Goal: Communication & Community: Answer question/provide support

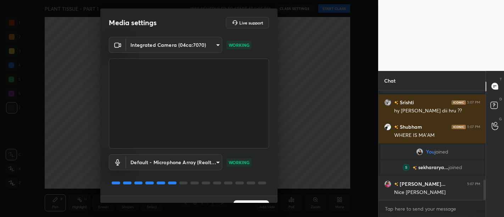
scroll to position [512, 0]
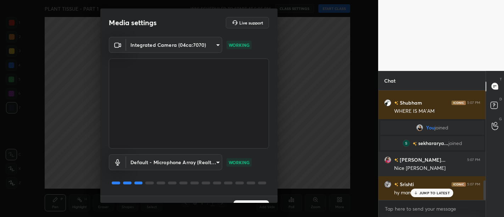
click at [421, 202] on div "x" at bounding box center [432, 208] width 107 height 17
type textarea "x"
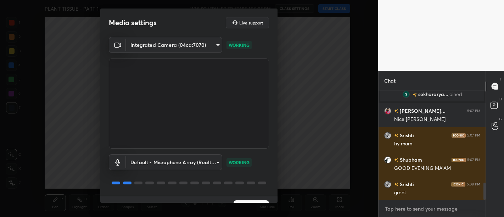
scroll to position [586, 0]
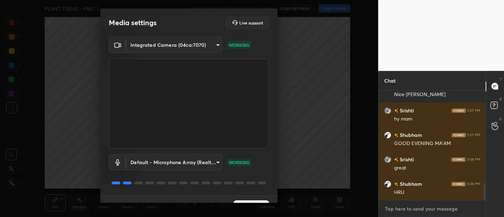
click at [438, 206] on textarea at bounding box center [432, 208] width 96 height 11
type textarea "h"
type textarea "x"
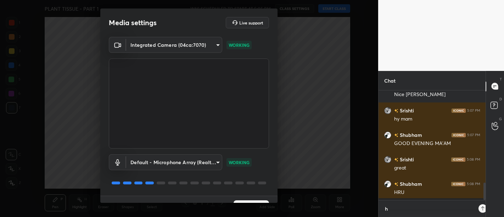
type textarea "he"
type textarea "x"
type textarea "hel"
type textarea "x"
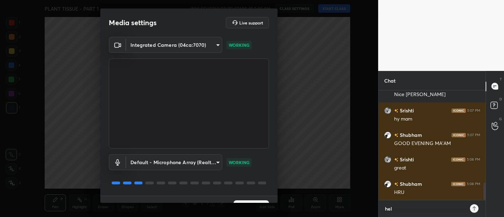
type textarea "helo"
type textarea "x"
type textarea "heloo"
type textarea "x"
type textarea "helooo"
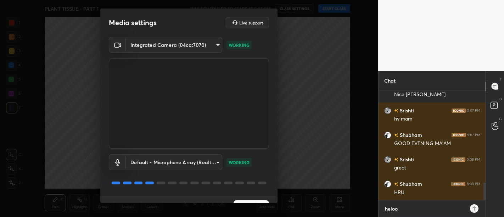
type textarea "x"
type textarea "heloooo"
type textarea "x"
type textarea "helooooo"
type textarea "x"
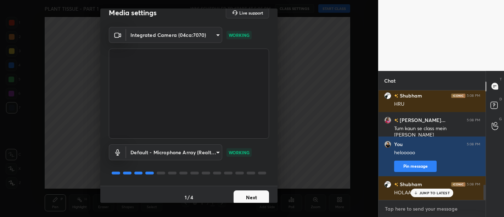
scroll to position [15, 0]
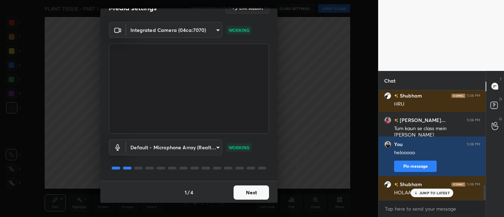
click at [239, 194] on button "Next" at bounding box center [251, 192] width 35 height 14
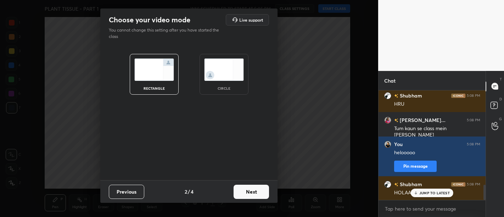
scroll to position [0, 0]
click at [239, 194] on button "Next" at bounding box center [251, 192] width 35 height 14
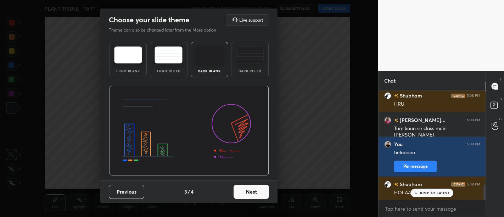
click at [241, 194] on button "Next" at bounding box center [251, 192] width 35 height 14
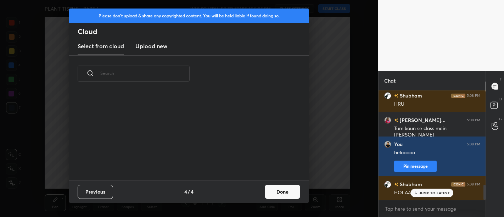
scroll to position [89, 228]
click at [285, 190] on button "Done" at bounding box center [282, 192] width 35 height 14
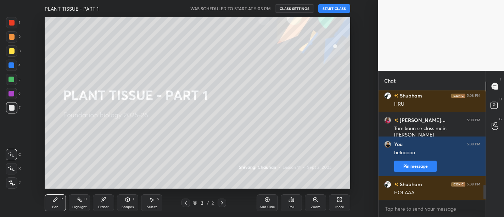
scroll to position [705, 0]
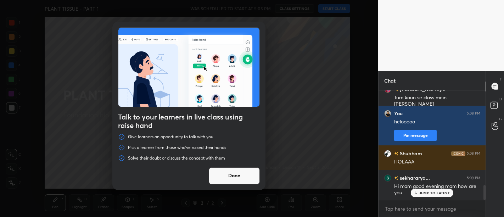
click at [229, 179] on button "Done" at bounding box center [234, 175] width 51 height 17
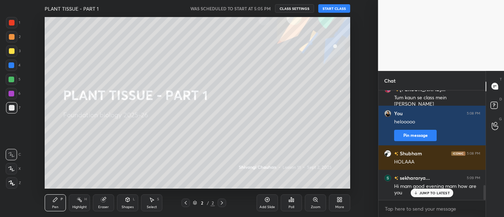
click at [341, 9] on button "START CLASS" at bounding box center [334, 8] width 32 height 9
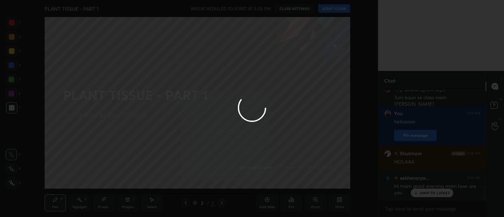
type textarea "x"
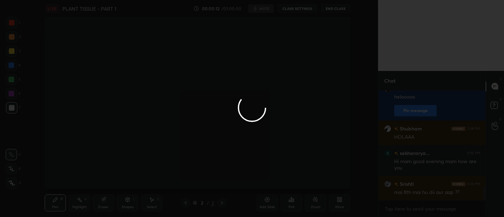
scroll to position [754, 0]
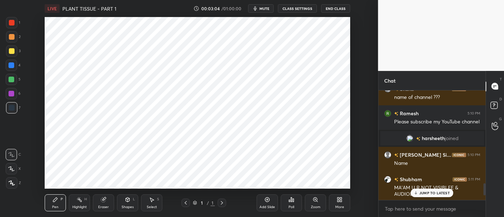
scroll to position [35271, 35093]
click at [436, 194] on p "JUMP TO LATEST" at bounding box center [434, 193] width 30 height 4
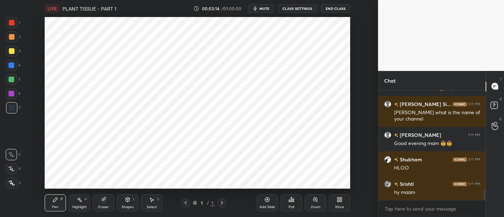
scroll to position [996, 0]
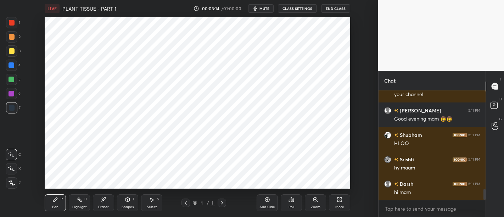
click at [340, 200] on icon at bounding box center [341, 201] width 2 height 2
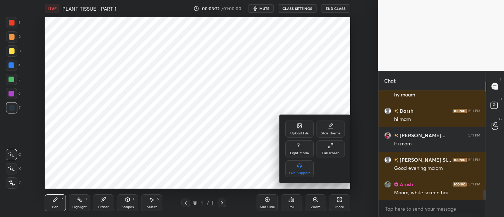
scroll to position [1101, 0]
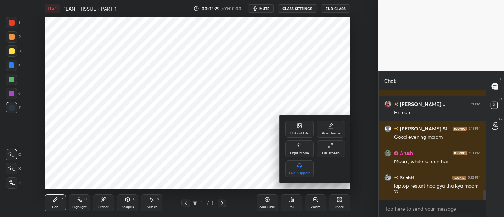
click at [308, 132] on div "Upload File" at bounding box center [299, 133] width 18 height 4
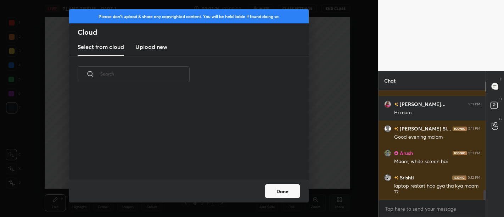
scroll to position [87, 228]
click at [154, 50] on h3 "Upload new" at bounding box center [151, 47] width 32 height 9
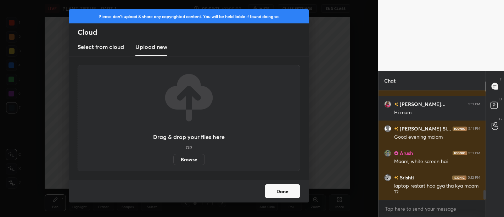
scroll to position [1125, 0]
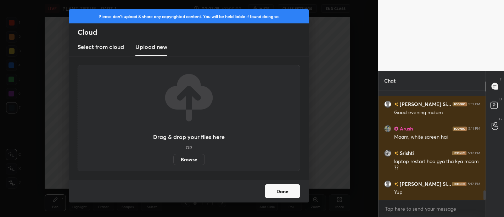
click at [198, 157] on label "Browse" at bounding box center [189, 159] width 32 height 11
click at [173, 157] on input "Browse" at bounding box center [173, 159] width 0 height 11
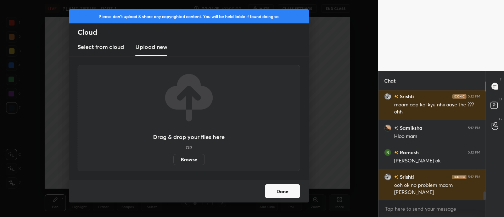
scroll to position [1335, 0]
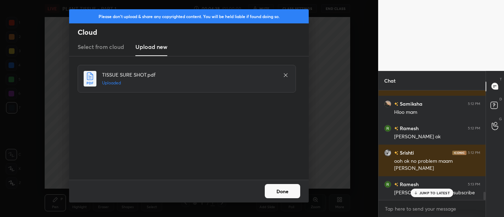
click at [287, 196] on button "Done" at bounding box center [282, 191] width 35 height 14
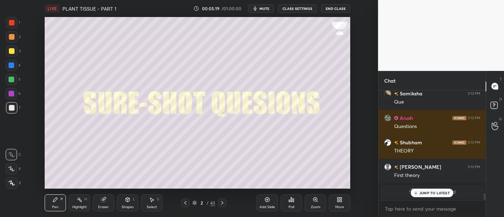
scroll to position [1695, 0]
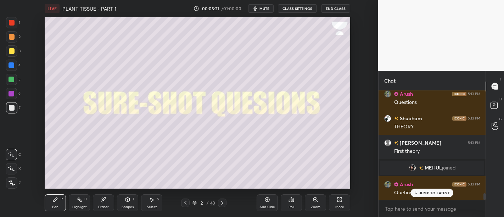
click at [332, 204] on div "More" at bounding box center [339, 202] width 21 height 17
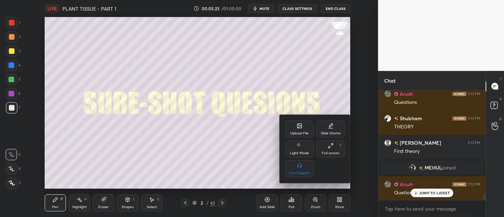
click at [295, 133] on div "Upload File" at bounding box center [299, 133] width 18 height 4
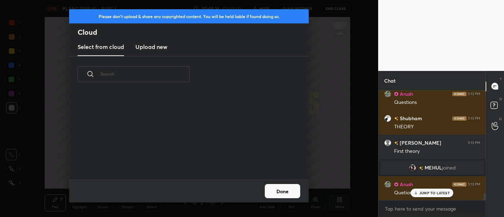
scroll to position [87, 228]
click at [149, 49] on h3 "Upload new" at bounding box center [151, 47] width 32 height 9
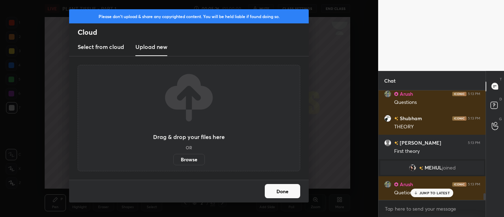
click at [186, 156] on label "Browse" at bounding box center [189, 159] width 32 height 11
click at [173, 156] on input "Browse" at bounding box center [173, 159] width 0 height 11
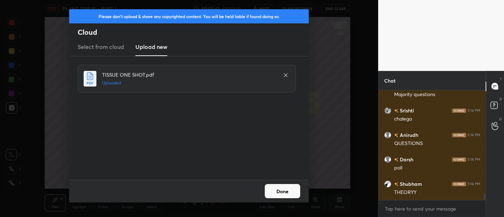
scroll to position [1866, 0]
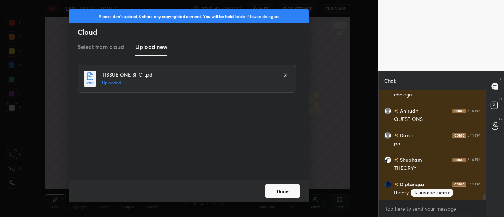
click at [291, 192] on button "Done" at bounding box center [282, 191] width 35 height 14
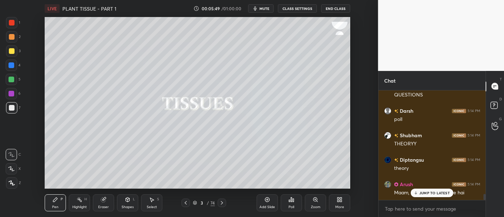
scroll to position [1915, 0]
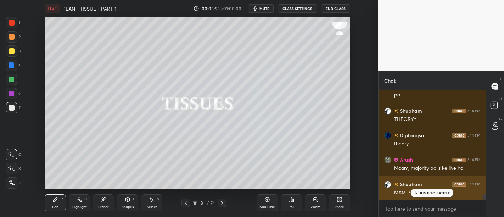
click at [435, 192] on p "JUMP TO LATEST" at bounding box center [434, 193] width 30 height 4
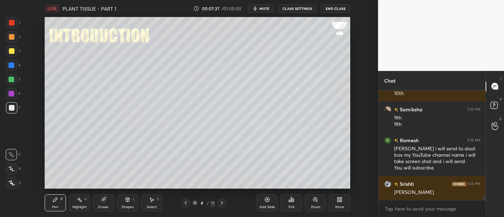
scroll to position [2412, 0]
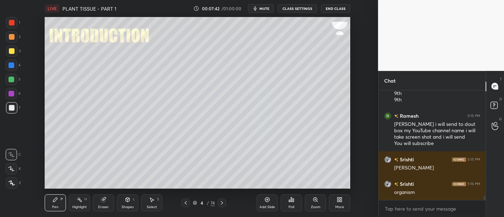
click at [16, 51] on div at bounding box center [11, 50] width 11 height 11
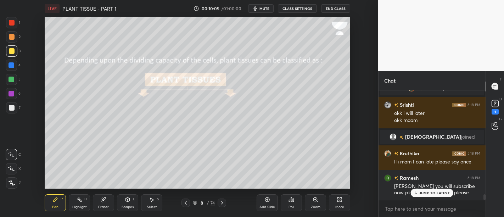
scroll to position [2074, 0]
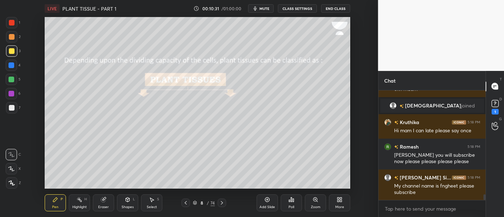
click at [13, 108] on div at bounding box center [12, 108] width 6 height 6
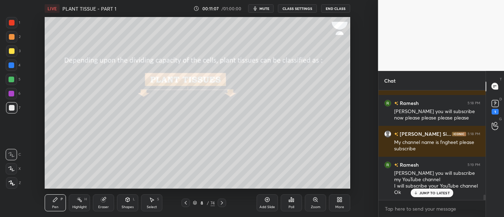
scroll to position [2135, 0]
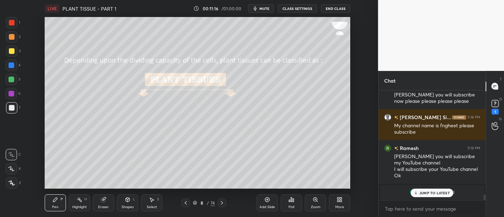
click at [431, 191] on p "JUMP TO LATEST" at bounding box center [434, 193] width 30 height 4
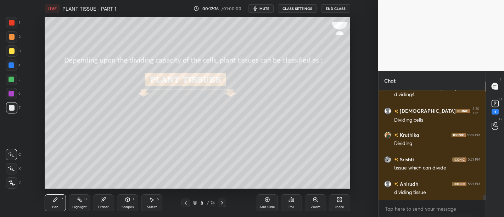
scroll to position [2271, 0]
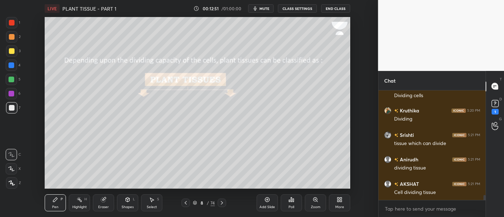
click at [17, 53] on div at bounding box center [11, 50] width 11 height 11
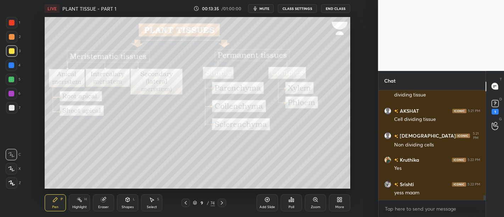
scroll to position [2375, 0]
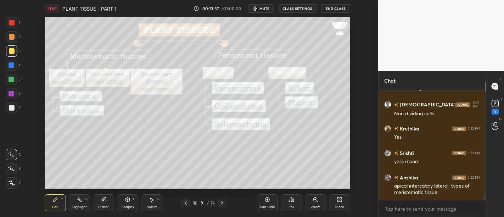
click at [12, 38] on div at bounding box center [12, 37] width 6 height 6
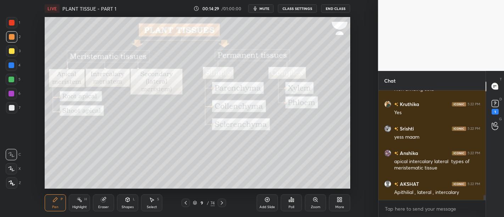
scroll to position [2424, 0]
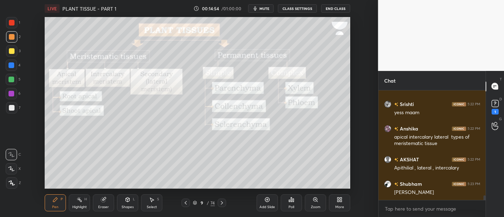
click at [12, 51] on div at bounding box center [12, 51] width 6 height 6
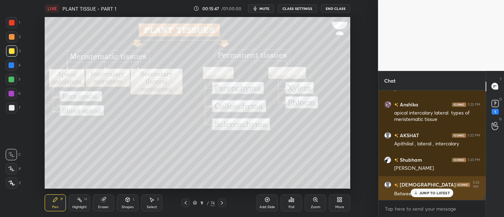
click at [440, 191] on p "JUMP TO LATEST" at bounding box center [434, 193] width 30 height 4
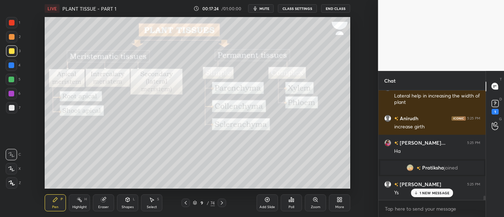
scroll to position [2688, 0]
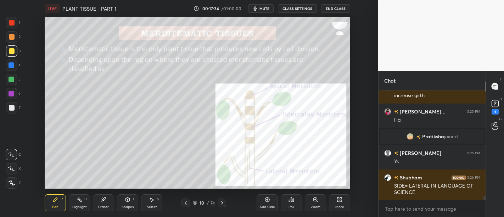
click at [15, 35] on div at bounding box center [11, 36] width 11 height 11
click at [10, 21] on div at bounding box center [12, 23] width 6 height 6
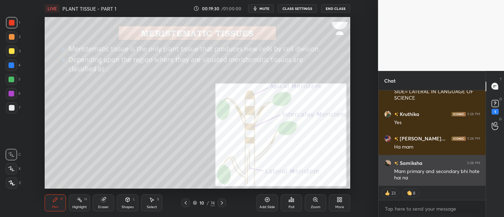
scroll to position [2807, 0]
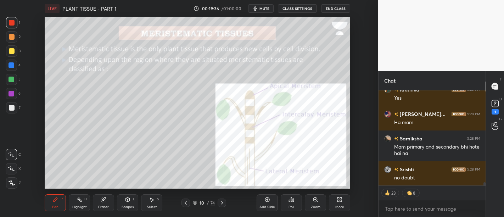
click at [14, 19] on div at bounding box center [11, 22] width 11 height 11
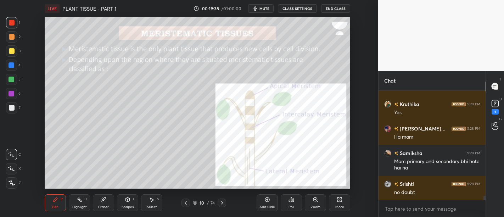
scroll to position [2817, 0]
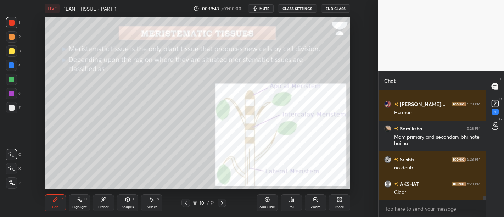
click at [11, 51] on div at bounding box center [12, 51] width 6 height 6
click at [11, 105] on div at bounding box center [11, 107] width 11 height 11
click at [13, 47] on div at bounding box center [11, 50] width 11 height 11
click at [10, 108] on div at bounding box center [12, 108] width 6 height 6
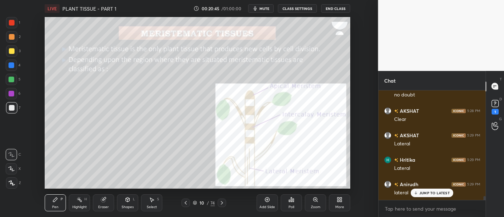
scroll to position [2914, 0]
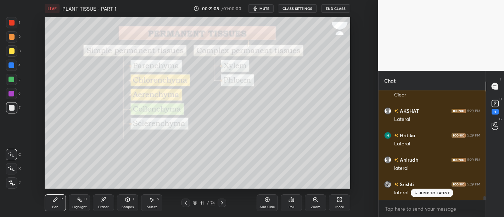
click at [7, 40] on div at bounding box center [11, 36] width 11 height 11
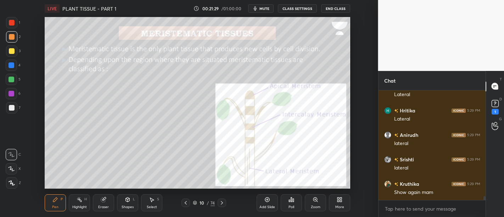
scroll to position [108, 105]
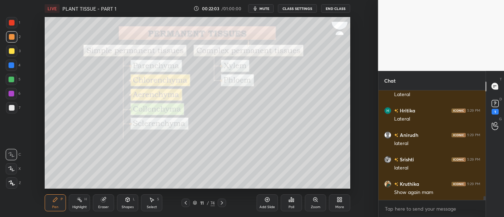
click at [13, 49] on div at bounding box center [12, 51] width 6 height 6
click at [15, 40] on div at bounding box center [11, 36] width 11 height 11
click at [10, 91] on div at bounding box center [12, 94] width 6 height 6
click at [14, 108] on div at bounding box center [11, 107] width 11 height 11
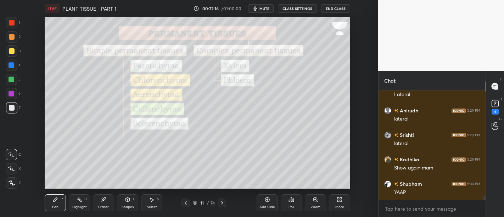
click at [15, 55] on div at bounding box center [11, 50] width 11 height 11
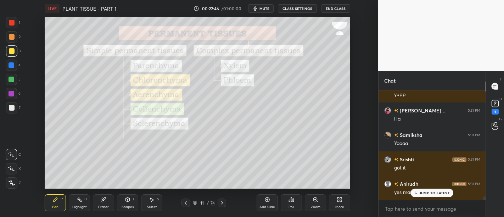
scroll to position [3086, 0]
click at [13, 62] on div at bounding box center [12, 65] width 6 height 6
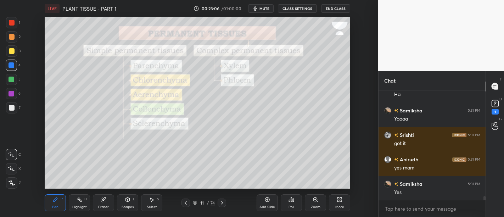
scroll to position [3147, 0]
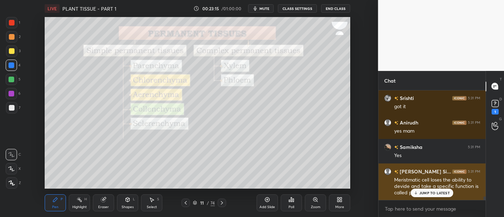
click at [436, 195] on p "JUMP TO LATEST" at bounding box center [434, 193] width 30 height 4
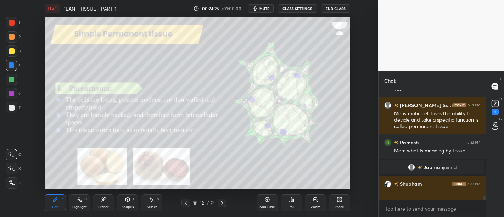
scroll to position [2856, 0]
click at [12, 53] on div at bounding box center [12, 51] width 6 height 6
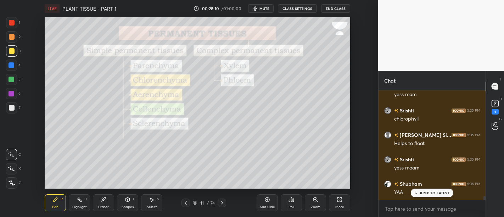
scroll to position [3079, 0]
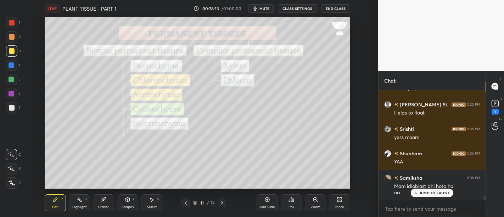
click at [440, 197] on div "JUMP TO LATEST" at bounding box center [432, 193] width 43 height 9
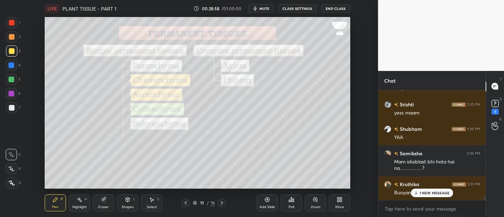
scroll to position [3128, 0]
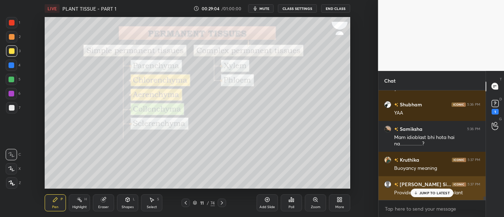
click at [430, 194] on p "JUMP TO LATEST" at bounding box center [434, 193] width 30 height 4
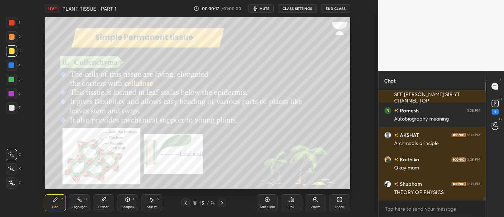
scroll to position [3520, 0]
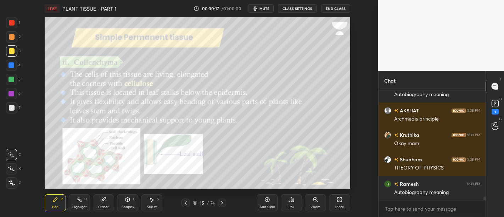
click at [7, 180] on div at bounding box center [11, 182] width 11 height 11
click at [10, 63] on div at bounding box center [12, 65] width 6 height 6
click at [12, 183] on icon at bounding box center [12, 183] width 6 height 4
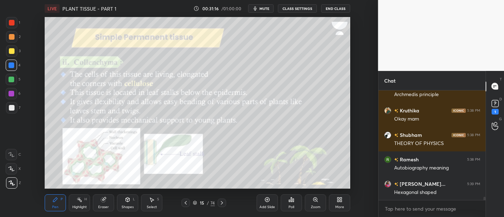
click at [10, 152] on icon at bounding box center [12, 154] width 6 height 4
click at [12, 107] on div at bounding box center [12, 108] width 6 height 6
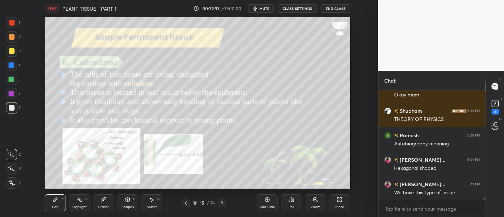
scroll to position [2, 2]
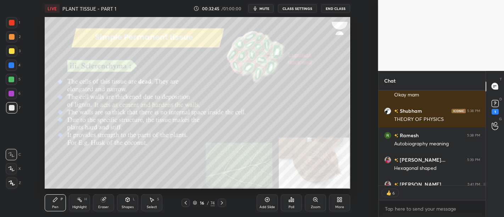
click at [12, 37] on div at bounding box center [12, 37] width 6 height 6
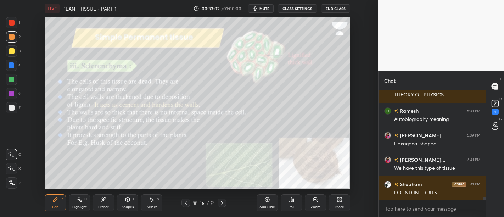
click at [11, 185] on icon at bounding box center [12, 182] width 6 height 5
click at [9, 95] on div at bounding box center [12, 94] width 6 height 6
click at [11, 156] on icon at bounding box center [12, 154] width 6 height 4
click at [14, 52] on div at bounding box center [11, 50] width 11 height 11
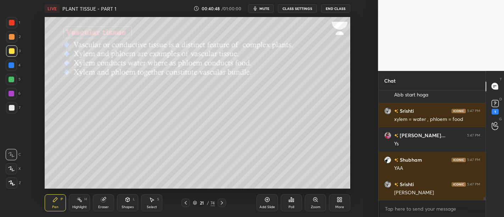
scroll to position [4364, 0]
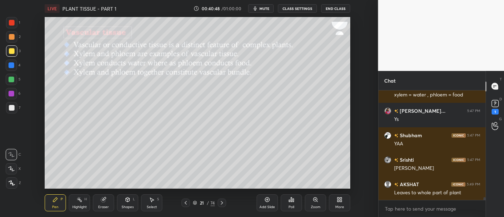
click at [351, 93] on div "Setting up your live class Poll for secs No correct answer Start poll" at bounding box center [198, 103] width 350 height 172
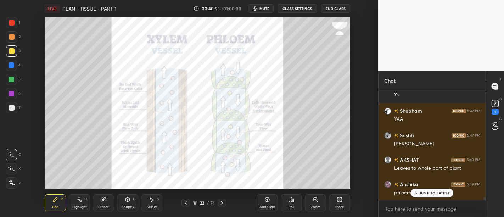
click at [11, 26] on div at bounding box center [11, 22] width 11 height 11
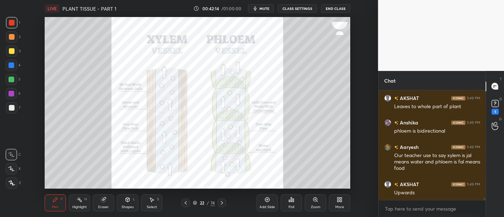
scroll to position [4451, 0]
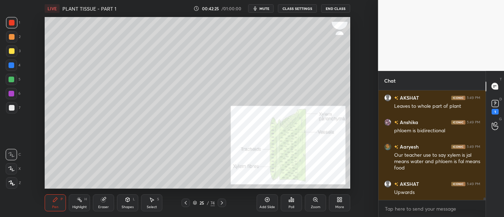
click at [12, 51] on div at bounding box center [12, 51] width 6 height 6
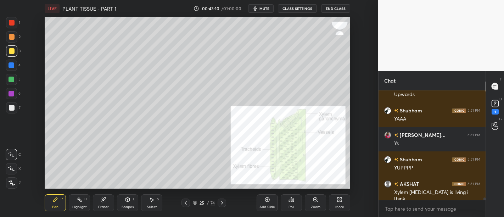
scroll to position [4573, 0]
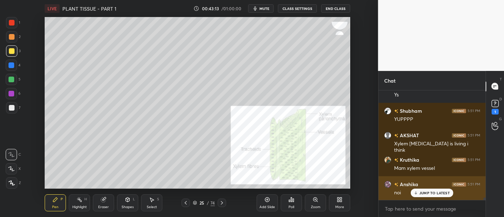
click at [423, 197] on div "JUMP TO LATEST" at bounding box center [432, 193] width 43 height 9
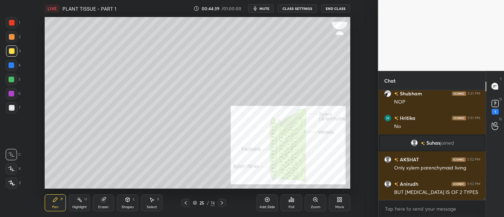
scroll to position [4743, 0]
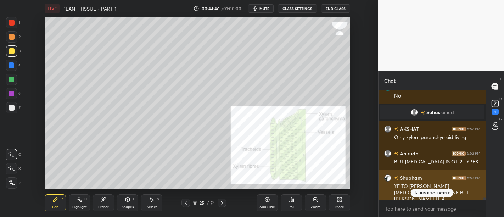
click at [433, 197] on div "JUMP TO LATEST" at bounding box center [432, 193] width 43 height 9
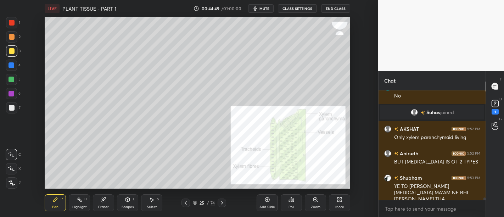
click at [13, 36] on div at bounding box center [12, 37] width 6 height 6
click at [16, 54] on div at bounding box center [11, 50] width 11 height 11
click at [11, 35] on div at bounding box center [12, 37] width 6 height 6
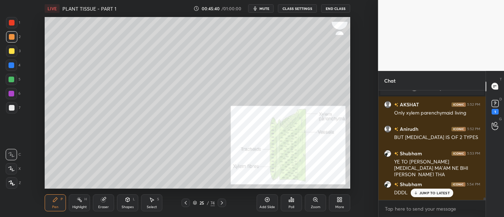
click at [14, 50] on div at bounding box center [12, 51] width 6 height 6
click at [15, 36] on div at bounding box center [11, 36] width 11 height 11
click at [8, 78] on div at bounding box center [11, 79] width 11 height 11
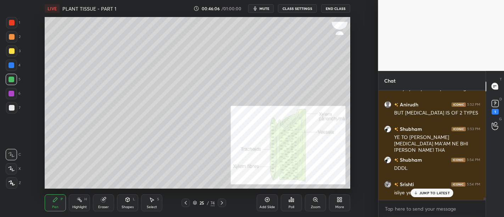
scroll to position [4816, 0]
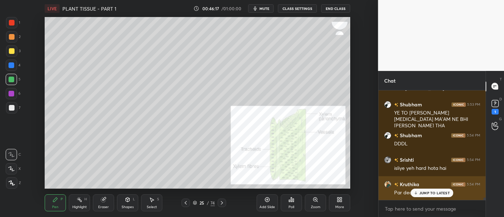
click at [429, 190] on div "JUMP TO LATEST" at bounding box center [432, 193] width 43 height 9
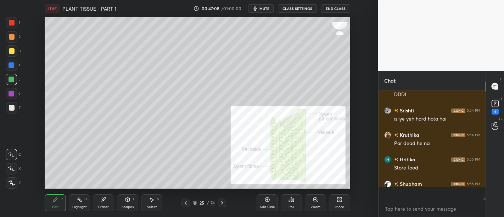
scroll to position [4866, 0]
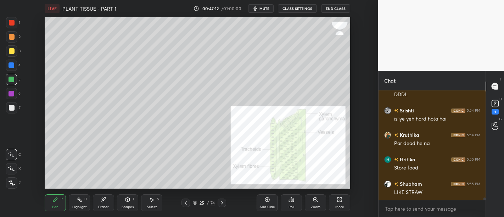
click at [7, 24] on div at bounding box center [11, 22] width 11 height 11
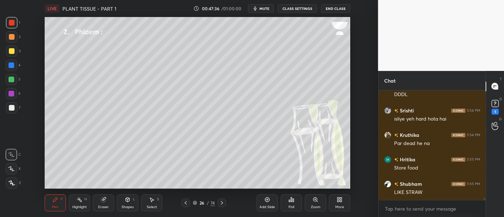
click at [12, 52] on div at bounding box center [12, 51] width 6 height 6
click at [14, 50] on div at bounding box center [12, 51] width 6 height 6
click at [10, 108] on div at bounding box center [12, 108] width 6 height 6
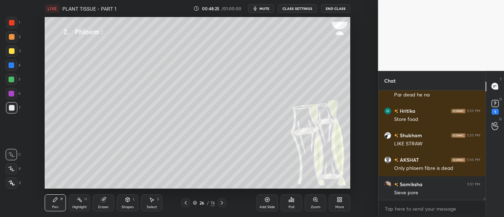
scroll to position [4945, 0]
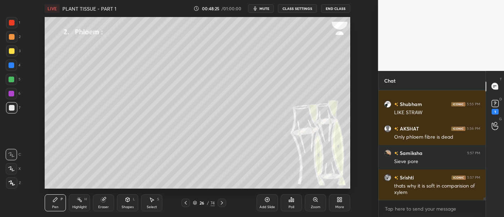
click at [10, 54] on div at bounding box center [12, 51] width 6 height 6
click at [13, 35] on div at bounding box center [12, 37] width 6 height 6
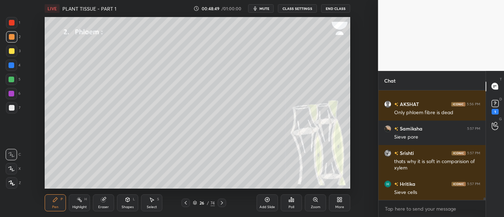
click at [12, 66] on div at bounding box center [12, 65] width 6 height 6
click at [12, 77] on div at bounding box center [12, 80] width 6 height 6
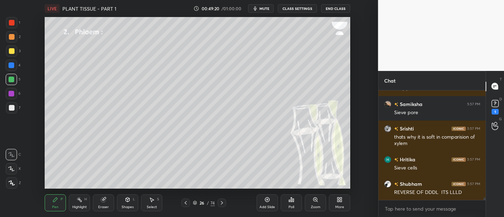
click at [12, 51] on div at bounding box center [12, 51] width 6 height 6
click at [264, 204] on div "Add Slide" at bounding box center [267, 202] width 21 height 17
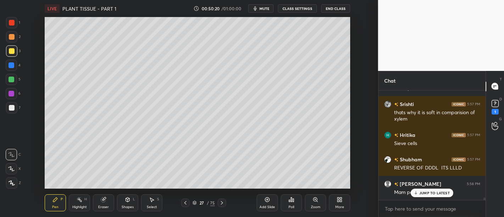
scroll to position [5043, 0]
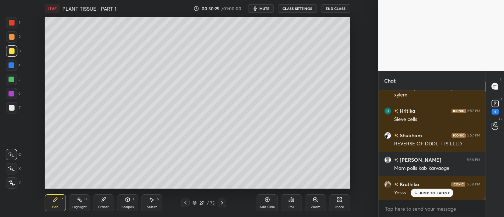
click at [15, 80] on div at bounding box center [11, 79] width 11 height 11
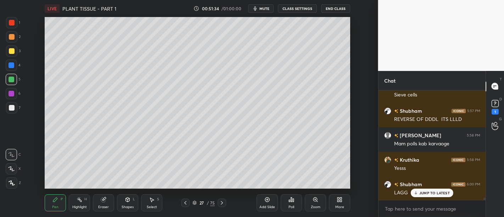
click at [12, 111] on div at bounding box center [11, 107] width 11 height 11
click at [10, 183] on icon at bounding box center [12, 183] width 6 height 4
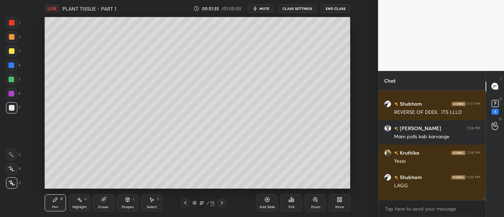
click at [11, 95] on div at bounding box center [12, 94] width 6 height 6
click at [10, 66] on div at bounding box center [12, 65] width 6 height 6
click at [12, 108] on div at bounding box center [12, 108] width 6 height 6
click at [11, 66] on div at bounding box center [12, 65] width 6 height 6
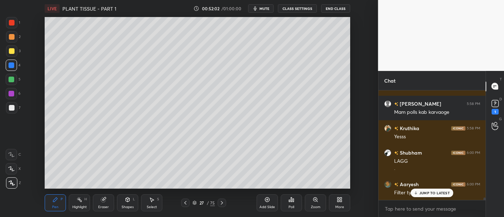
click at [10, 110] on div at bounding box center [12, 108] width 6 height 6
click at [11, 154] on icon at bounding box center [11, 154] width 6 height 5
click at [12, 79] on div at bounding box center [12, 80] width 6 height 6
click at [12, 52] on div at bounding box center [12, 51] width 6 height 6
click at [12, 95] on div at bounding box center [12, 94] width 6 height 6
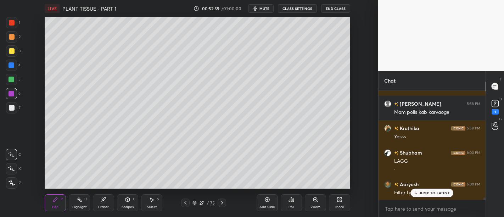
click at [15, 55] on div at bounding box center [11, 50] width 11 height 11
click at [12, 106] on div at bounding box center [12, 108] width 6 height 6
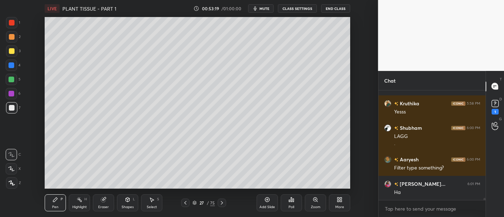
click at [14, 66] on div at bounding box center [12, 65] width 6 height 6
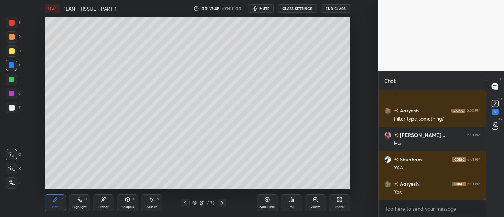
scroll to position [5190, 0]
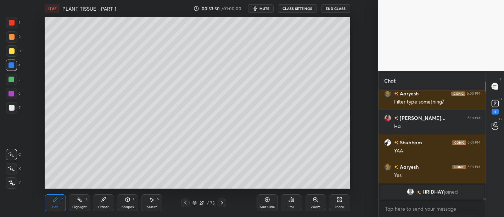
click at [13, 106] on div at bounding box center [12, 108] width 6 height 6
click at [11, 49] on div at bounding box center [12, 51] width 6 height 6
click at [12, 66] on div at bounding box center [12, 65] width 6 height 6
click at [8, 111] on div at bounding box center [11, 107] width 11 height 11
click at [12, 93] on div at bounding box center [12, 94] width 6 height 6
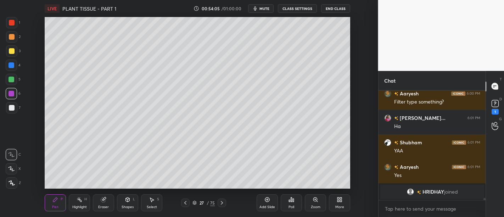
click at [13, 93] on div at bounding box center [12, 94] width 6 height 6
click at [7, 180] on div at bounding box center [11, 182] width 11 height 11
click at [10, 84] on div at bounding box center [11, 79] width 11 height 11
click at [12, 51] on div at bounding box center [12, 51] width 6 height 6
click at [13, 80] on div at bounding box center [12, 80] width 6 height 6
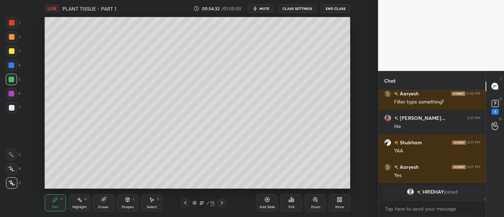
click at [13, 108] on div at bounding box center [12, 108] width 6 height 6
click at [12, 156] on icon at bounding box center [12, 154] width 6 height 4
click at [14, 96] on div at bounding box center [12, 94] width 6 height 6
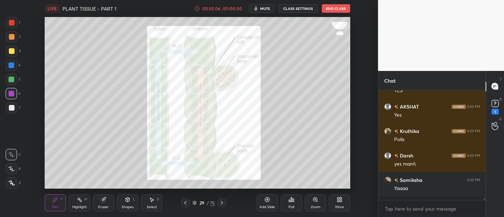
scroll to position [4778, 0]
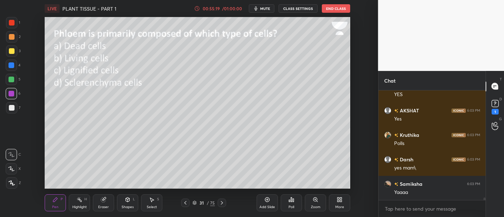
click at [292, 202] on icon at bounding box center [292, 200] width 6 height 6
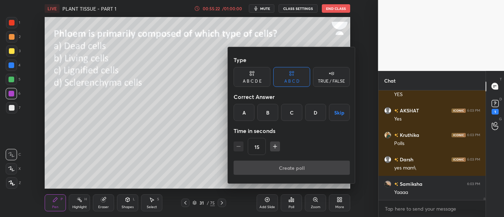
click at [266, 113] on div "B" at bounding box center [267, 112] width 21 height 17
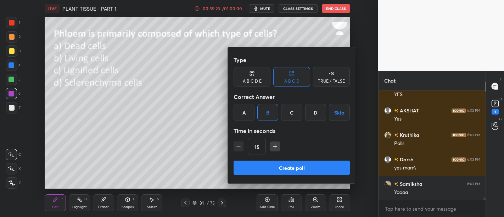
click at [299, 162] on button "Create poll" at bounding box center [292, 168] width 116 height 14
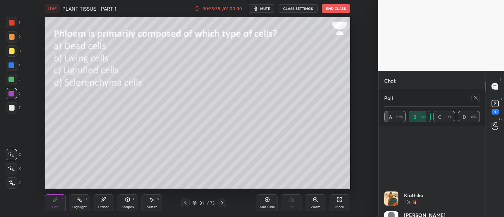
scroll to position [153, 0]
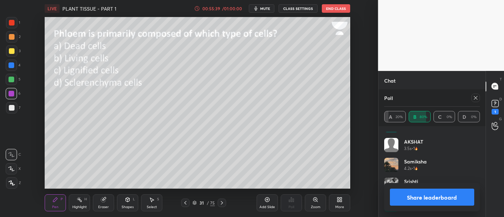
click at [441, 201] on button "Share leaderboard" at bounding box center [432, 197] width 85 height 17
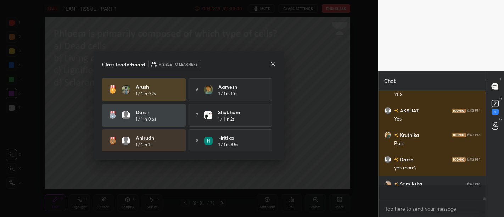
scroll to position [0, 0]
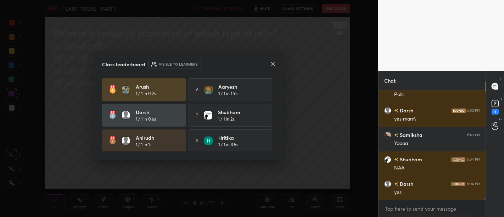
click at [270, 65] on icon at bounding box center [273, 64] width 6 height 6
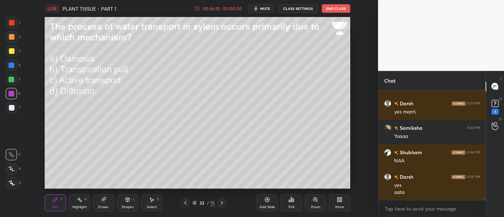
click at [288, 202] on div "Poll" at bounding box center [291, 202] width 21 height 17
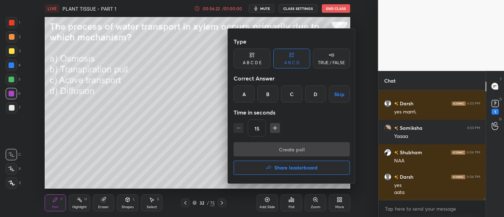
click at [271, 96] on div "B" at bounding box center [267, 93] width 21 height 17
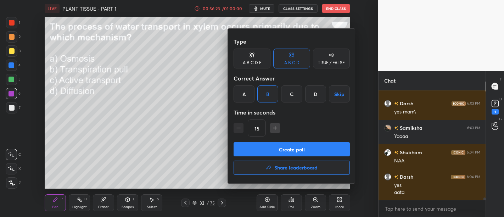
click at [297, 150] on button "Create poll" at bounding box center [292, 149] width 116 height 14
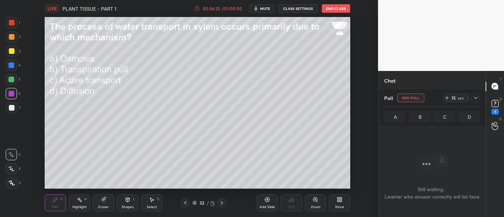
scroll to position [2, 2]
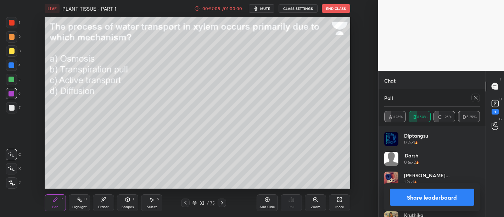
click at [432, 194] on button "Share leaderboard" at bounding box center [432, 197] width 85 height 17
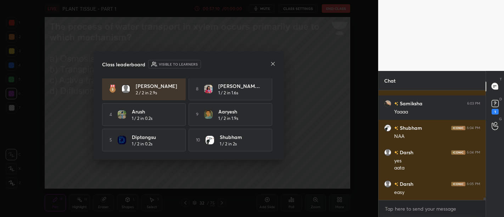
scroll to position [0, 0]
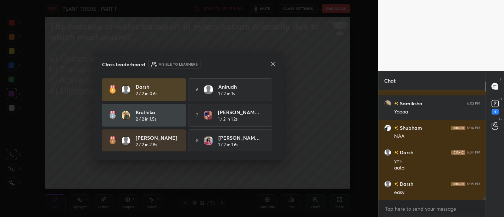
click at [272, 63] on icon at bounding box center [273, 64] width 6 height 6
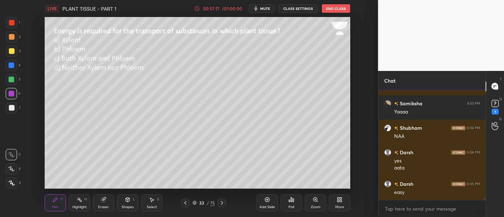
click at [292, 208] on div "Poll" at bounding box center [292, 207] width 6 height 4
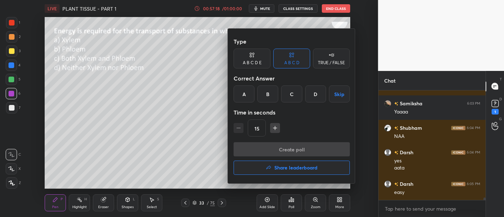
click at [262, 96] on div "B" at bounding box center [267, 93] width 21 height 17
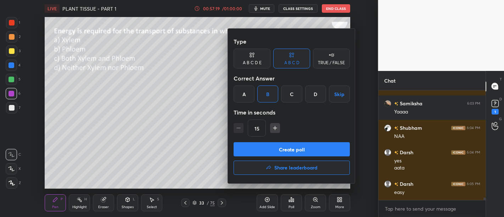
click at [303, 152] on button "Create poll" at bounding box center [292, 149] width 116 height 14
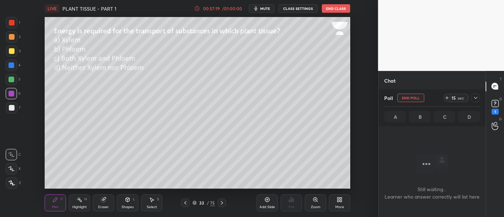
scroll to position [2, 2]
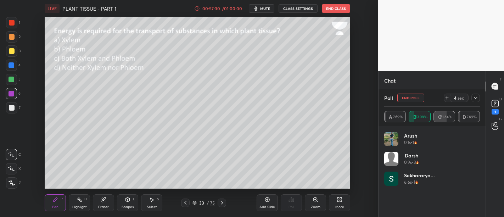
click at [14, 111] on div at bounding box center [11, 107] width 11 height 11
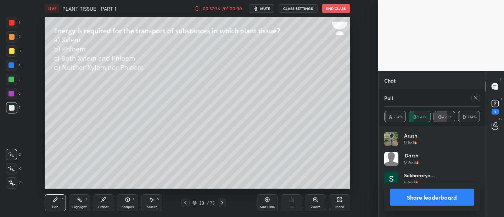
scroll to position [4920, 0]
click at [420, 198] on button "Share leaderboard" at bounding box center [432, 197] width 85 height 17
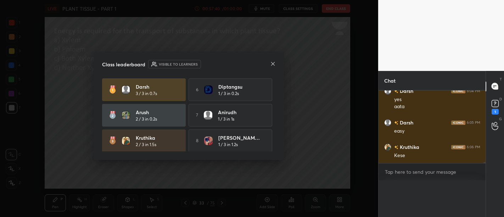
scroll to position [4909, 0]
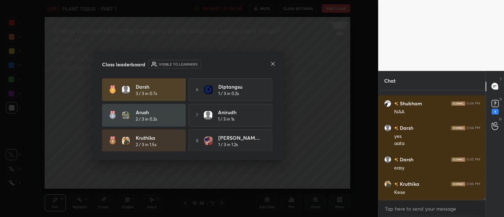
click at [274, 63] on icon at bounding box center [273, 64] width 6 height 6
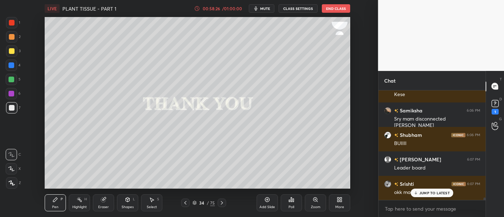
scroll to position [5005, 0]
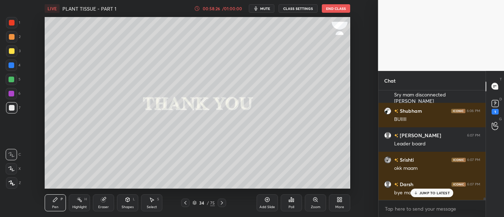
click at [294, 213] on div "Poll" at bounding box center [291, 203] width 21 height 40
click at [296, 208] on div "Poll" at bounding box center [291, 202] width 21 height 17
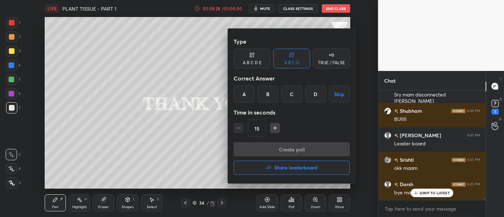
click at [298, 162] on button "Share leaderboard" at bounding box center [292, 168] width 116 height 14
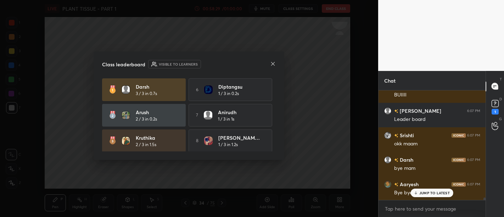
scroll to position [54, 0]
click at [272, 66] on icon at bounding box center [273, 64] width 6 height 6
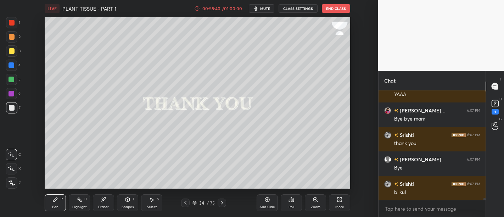
click at [333, 10] on button "End Class" at bounding box center [336, 8] width 28 height 9
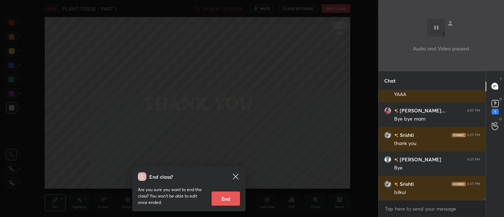
scroll to position [5176, 0]
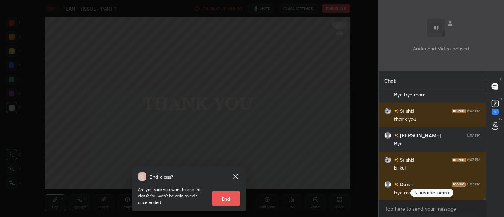
click at [231, 200] on button "End" at bounding box center [226, 198] width 28 height 14
type textarea "x"
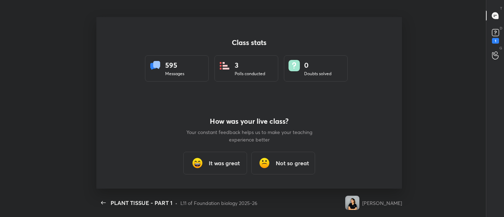
scroll to position [172, 498]
